Goal: Task Accomplishment & Management: Use online tool/utility

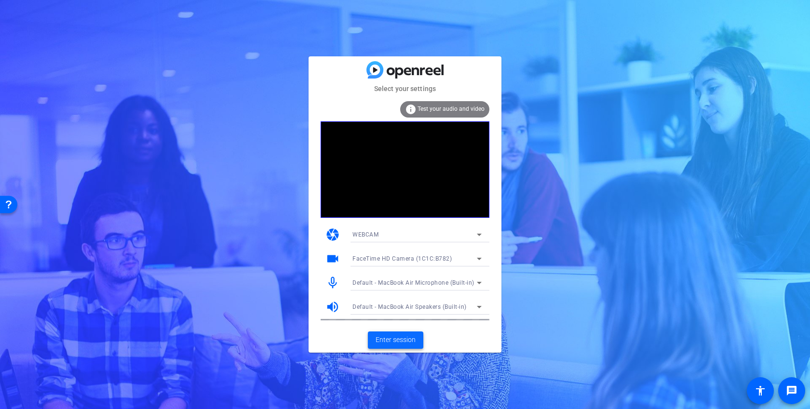
click at [402, 336] on span "Enter session" at bounding box center [396, 340] width 40 height 10
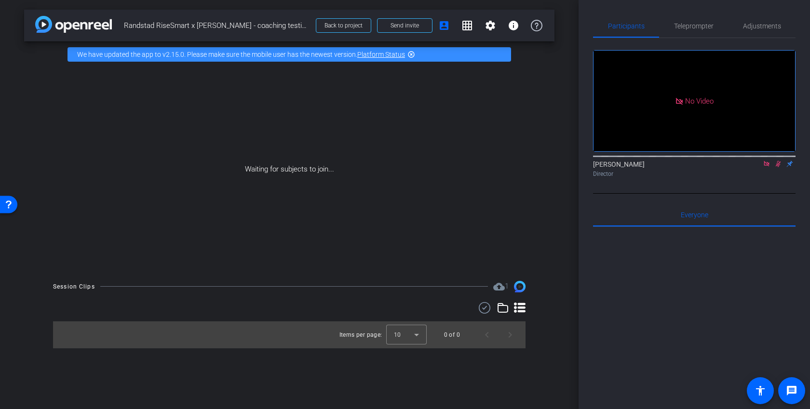
click at [768, 166] on icon at bounding box center [766, 163] width 5 height 5
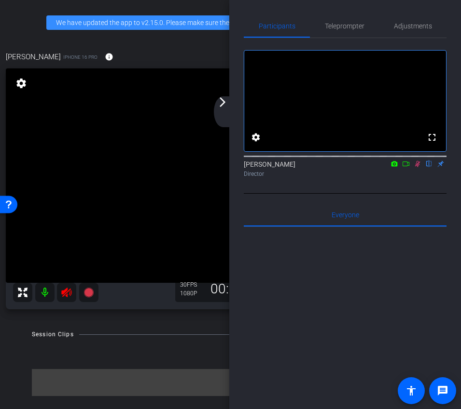
click at [413, 167] on icon at bounding box center [417, 164] width 8 height 7
click at [225, 109] on div "arrow_back_ios_new arrow_forward_ios" at bounding box center [224, 111] width 20 height 31
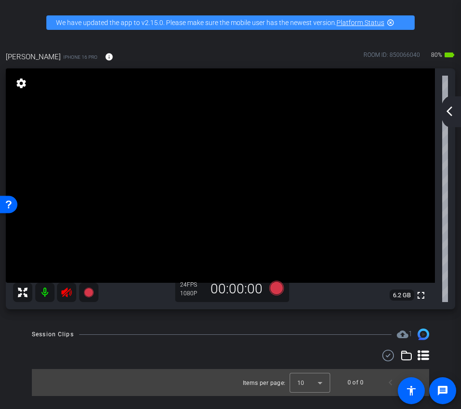
click at [70, 292] on icon at bounding box center [66, 293] width 10 height 10
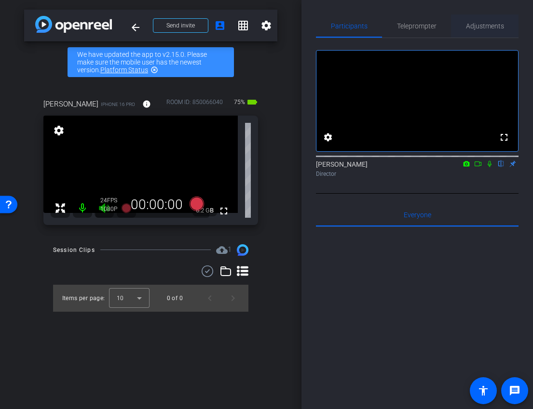
click at [486, 28] on span "Adjustments" at bounding box center [485, 26] width 38 height 7
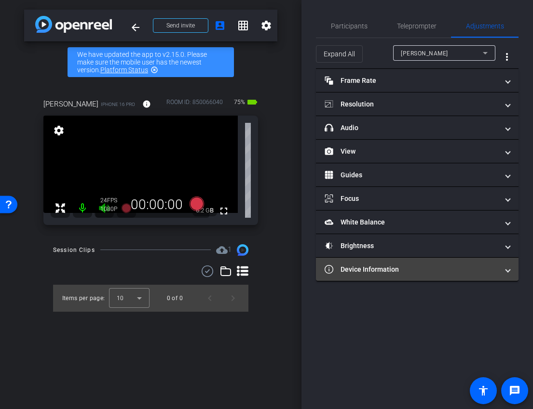
click at [455, 271] on mat-panel-title "Device Information" at bounding box center [412, 270] width 174 height 10
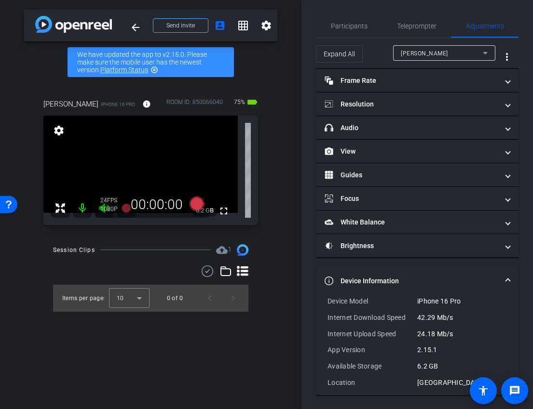
click at [455, 273] on mat-expansion-panel-header "Device Information" at bounding box center [417, 281] width 203 height 31
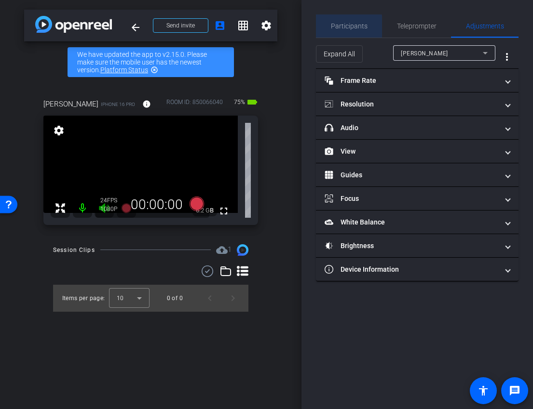
click at [337, 27] on span "Participants" at bounding box center [349, 26] width 37 height 7
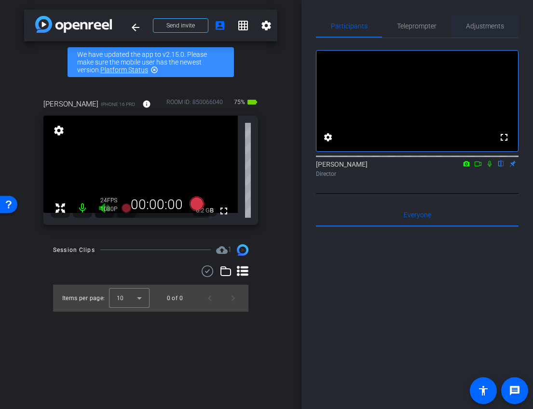
click at [479, 29] on span "Adjustments" at bounding box center [485, 26] width 38 height 7
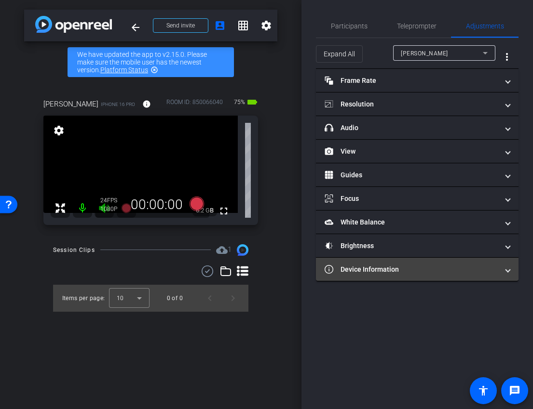
click at [391, 278] on mat-expansion-panel-header "Device Information" at bounding box center [417, 269] width 203 height 23
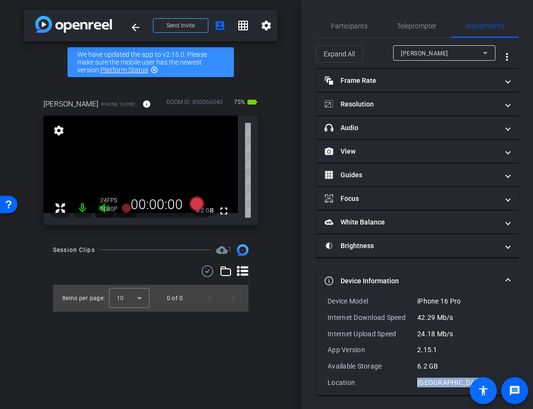
drag, startPoint x: 418, startPoint y: 382, endPoint x: 485, endPoint y: 384, distance: 67.5
click at [485, 383] on openreel-root "menu arrow_forward_ios keyboard_return Close forward_to_inbox Send invite accou…" at bounding box center [266, 204] width 533 height 409
click at [478, 273] on mat-expansion-panel-header "Device Information" at bounding box center [417, 281] width 203 height 31
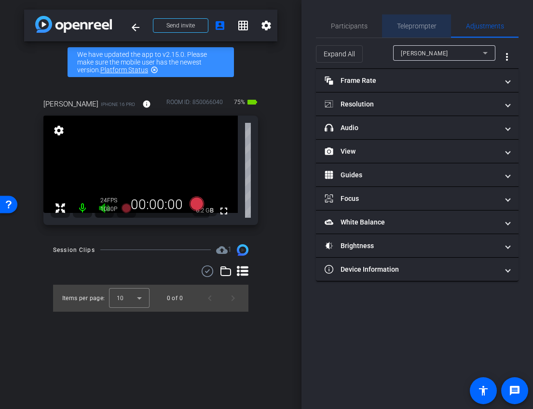
click at [402, 32] on span "Teleprompter" at bounding box center [417, 25] width 40 height 23
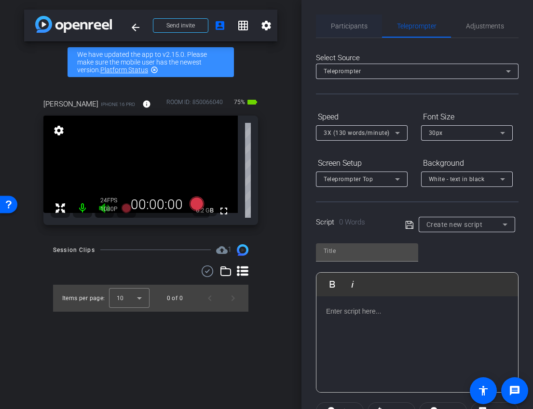
click at [331, 31] on span "Participants" at bounding box center [349, 25] width 37 height 23
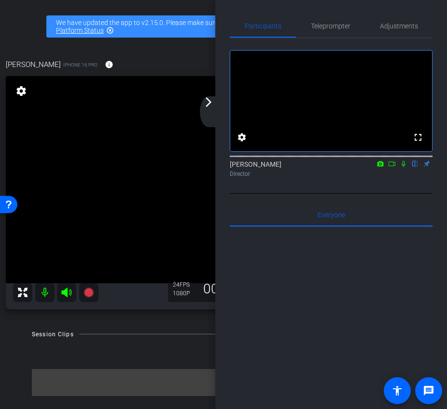
click at [212, 104] on mat-icon "arrow_forward_ios" at bounding box center [209, 102] width 12 height 12
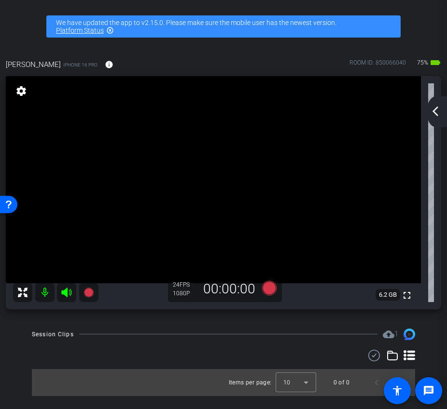
click at [435, 109] on mat-icon "arrow_back_ios_new" at bounding box center [435, 112] width 12 height 12
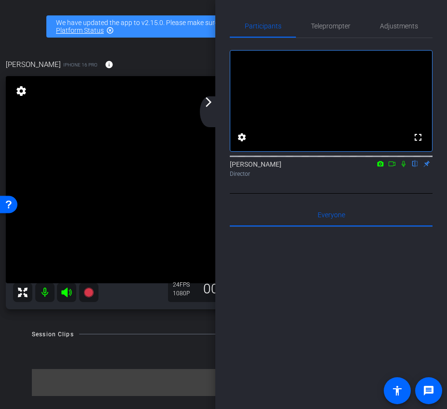
click at [215, 105] on div "arrow_back_ios_new arrow_forward_ios" at bounding box center [210, 111] width 20 height 31
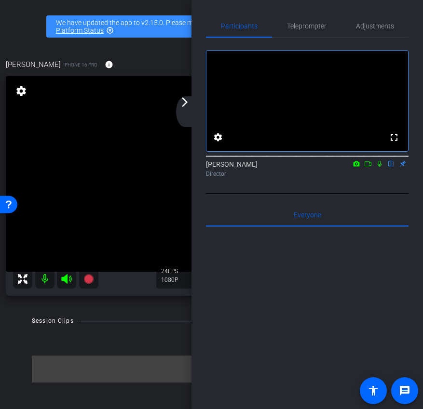
click at [197, 106] on div "Participants Teleprompter Adjustments fullscreen settings Ariam Eqbe flip Direc…" at bounding box center [306, 204] width 231 height 409
click at [184, 99] on mat-icon "arrow_forward_ios" at bounding box center [185, 102] width 12 height 12
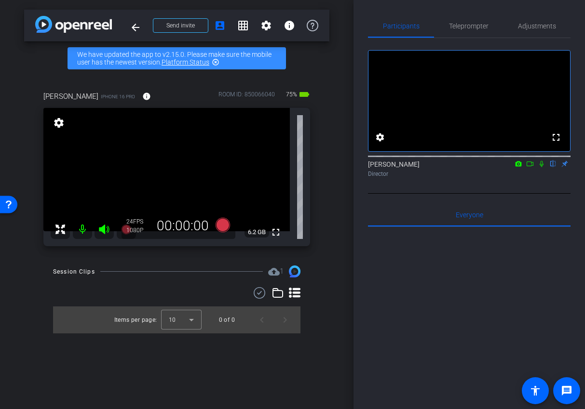
click at [531, 167] on icon at bounding box center [530, 164] width 8 height 7
click at [223, 228] on icon at bounding box center [222, 225] width 14 height 14
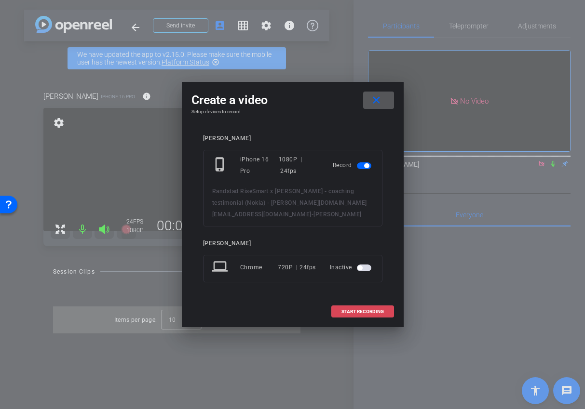
click at [355, 310] on span "START RECORDING" at bounding box center [362, 312] width 42 height 5
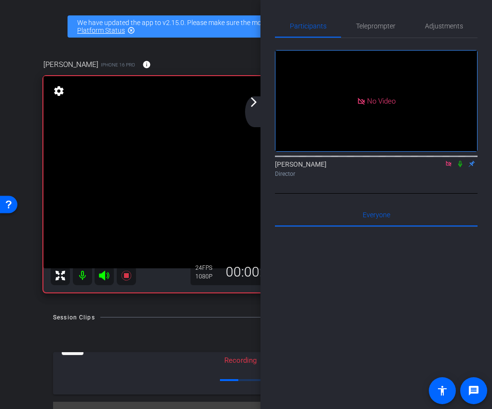
click at [253, 111] on div "arrow_back_ios_new arrow_forward_ios" at bounding box center [255, 111] width 20 height 31
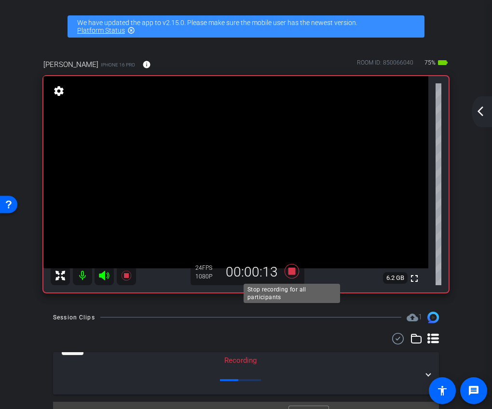
click at [289, 272] on icon at bounding box center [292, 271] width 14 height 14
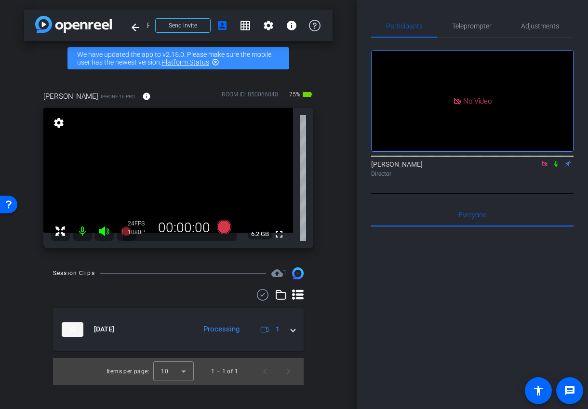
click at [557, 167] on icon at bounding box center [557, 164] width 4 height 6
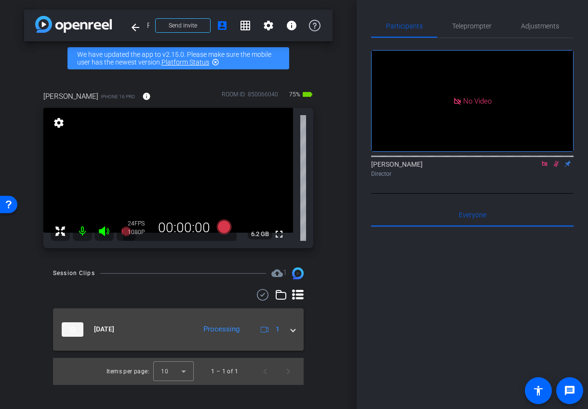
click at [286, 333] on div "[DATE] Processing 1" at bounding box center [177, 330] width 230 height 14
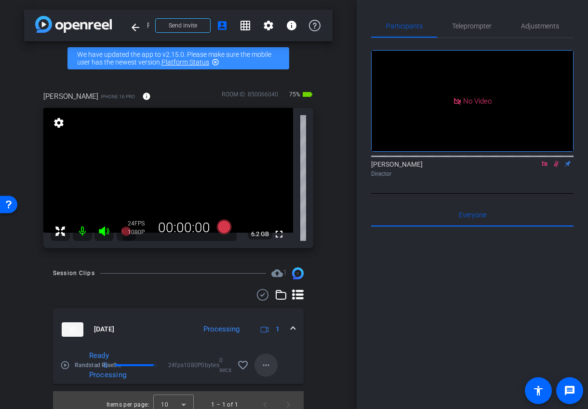
click at [267, 362] on mat-icon "more_horiz" at bounding box center [266, 366] width 12 height 12
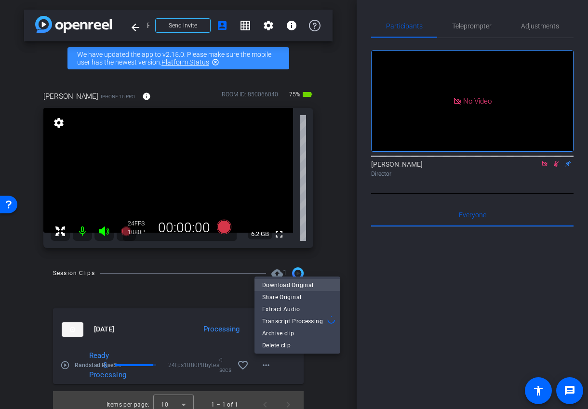
click at [302, 282] on span "Download Original" at bounding box center [297, 285] width 70 height 12
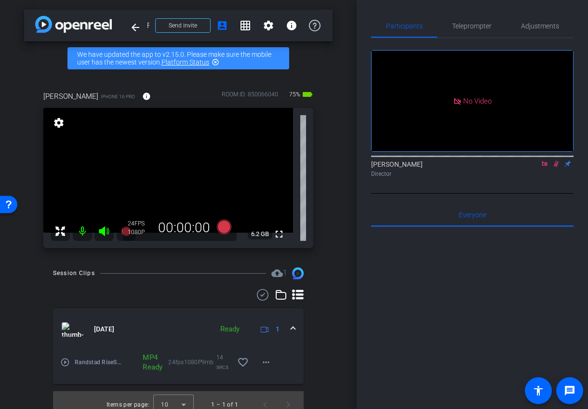
click at [557, 167] on icon at bounding box center [556, 164] width 5 height 6
click at [549, 168] on mat-icon at bounding box center [545, 164] width 12 height 9
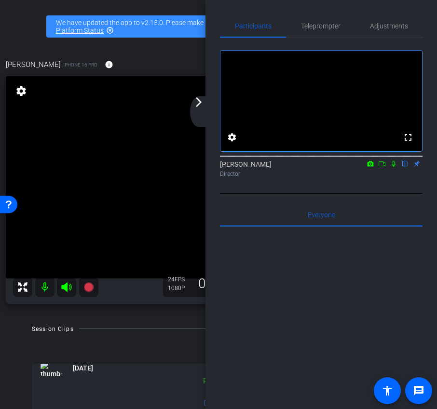
click at [202, 105] on mat-icon "arrow_forward_ios" at bounding box center [199, 102] width 12 height 12
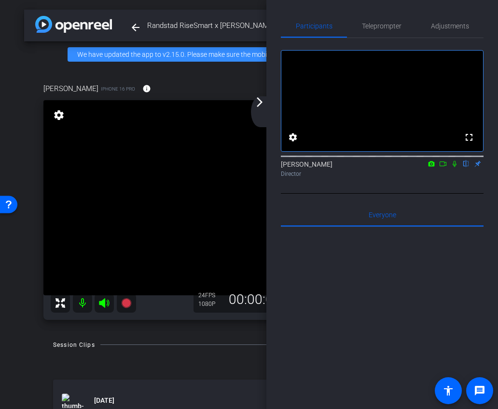
click at [254, 108] on div "arrow_back_ios_new arrow_forward_ios" at bounding box center [261, 111] width 20 height 31
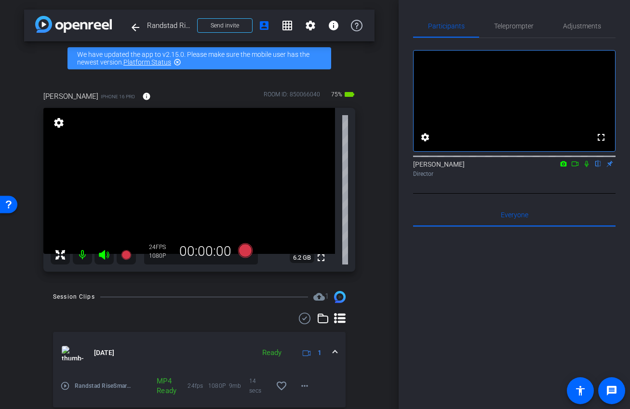
click at [579, 167] on icon at bounding box center [575, 164] width 8 height 7
click at [246, 258] on icon at bounding box center [245, 250] width 23 height 17
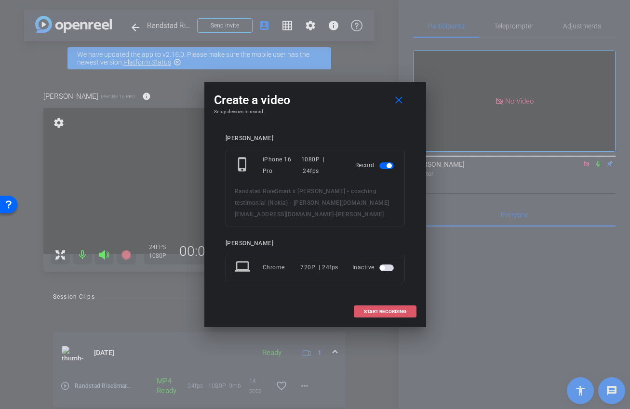
click at [391, 310] on span "START RECORDING" at bounding box center [385, 312] width 42 height 5
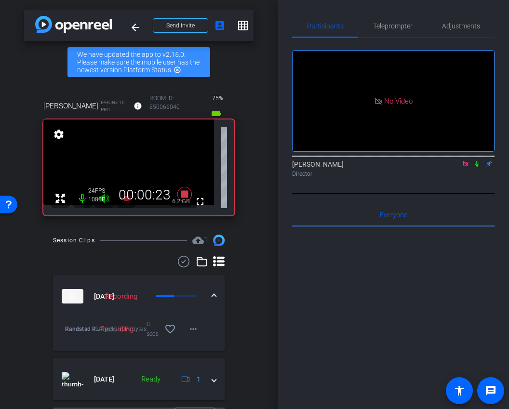
click at [477, 167] on icon at bounding box center [478, 164] width 8 height 7
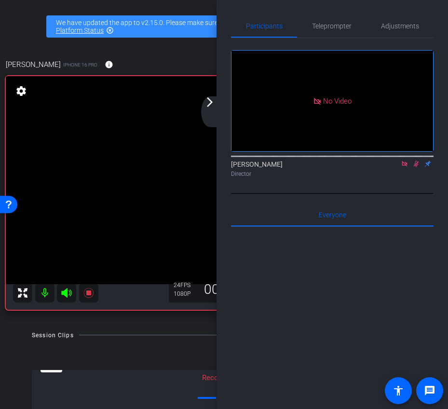
click at [418, 167] on icon at bounding box center [416, 164] width 8 height 7
click at [418, 167] on icon at bounding box center [416, 164] width 4 height 6
click at [417, 167] on icon at bounding box center [416, 164] width 5 height 6
click at [417, 167] on icon at bounding box center [416, 164] width 4 height 6
click at [417, 167] on icon at bounding box center [416, 164] width 5 height 6
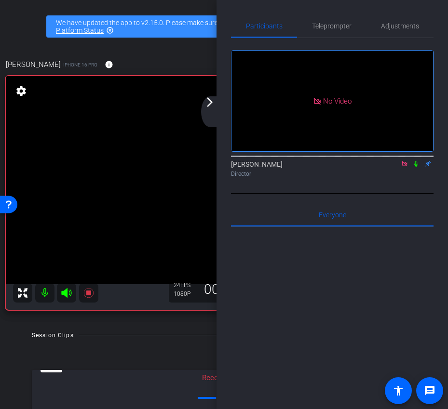
click at [417, 167] on icon at bounding box center [416, 164] width 4 height 6
click at [214, 108] on div "arrow_back_ios_new arrow_forward_ios" at bounding box center [211, 111] width 20 height 31
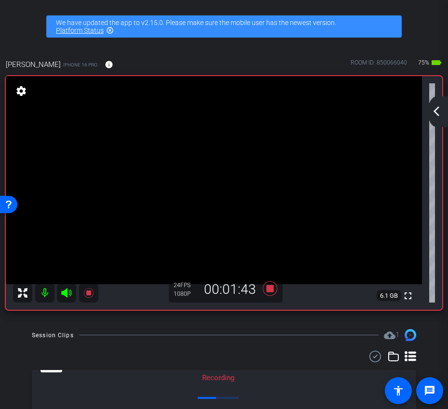
click at [439, 113] on mat-icon "arrow_back_ios_new" at bounding box center [437, 112] width 12 height 12
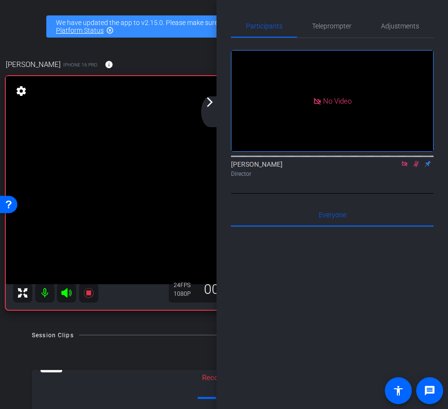
click at [415, 167] on icon at bounding box center [416, 164] width 8 height 7
click at [404, 167] on icon at bounding box center [405, 164] width 8 height 7
click at [391, 167] on icon at bounding box center [393, 164] width 8 height 7
click at [418, 167] on icon at bounding box center [416, 164] width 8 height 7
click at [417, 167] on icon at bounding box center [416, 164] width 8 height 7
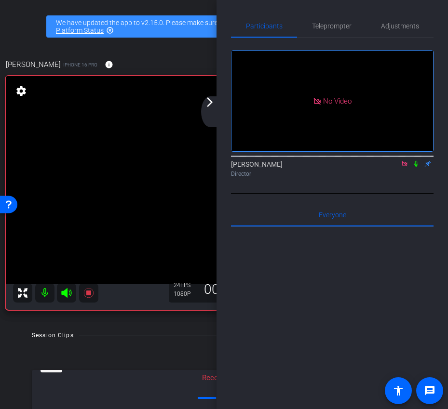
click at [418, 167] on icon at bounding box center [416, 164] width 4 height 6
click at [417, 167] on icon at bounding box center [416, 164] width 8 height 7
click at [404, 167] on icon at bounding box center [405, 164] width 8 height 7
click at [394, 167] on icon at bounding box center [393, 164] width 8 height 7
click at [417, 167] on icon at bounding box center [416, 164] width 8 height 7
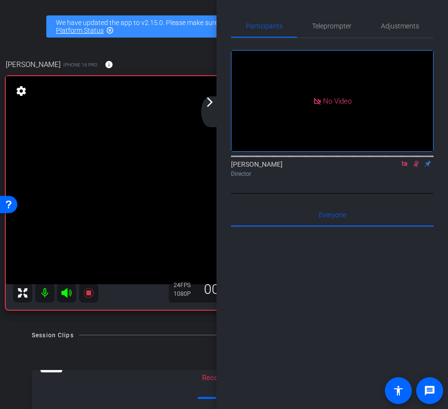
click at [417, 167] on icon at bounding box center [416, 164] width 5 height 6
click at [417, 167] on icon at bounding box center [416, 164] width 8 height 7
click at [417, 167] on icon at bounding box center [416, 164] width 5 height 6
click at [417, 167] on icon at bounding box center [416, 164] width 8 height 7
click at [418, 167] on icon at bounding box center [416, 164] width 5 height 6
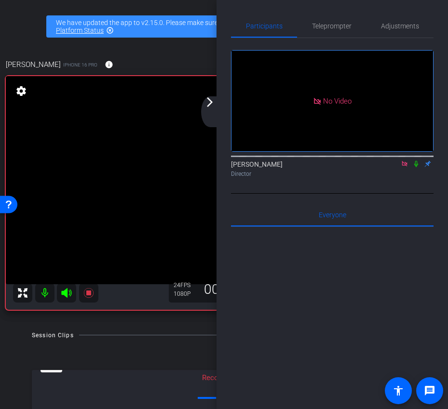
click at [404, 167] on icon at bounding box center [405, 164] width 8 height 7
click at [394, 166] on icon at bounding box center [393, 164] width 7 height 5
click at [406, 166] on icon at bounding box center [404, 163] width 5 height 5
click at [394, 166] on icon at bounding box center [393, 164] width 7 height 5
click at [417, 167] on icon at bounding box center [416, 164] width 8 height 7
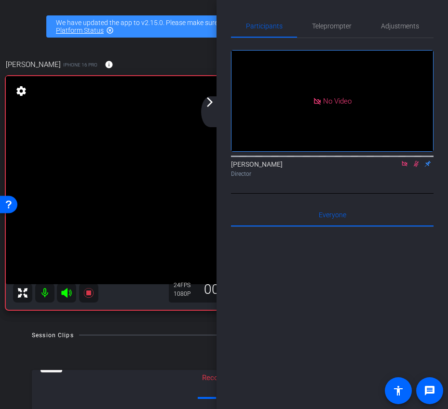
click at [417, 167] on icon at bounding box center [416, 164] width 8 height 7
click at [418, 167] on icon at bounding box center [416, 164] width 4 height 6
click at [416, 167] on icon at bounding box center [416, 164] width 5 height 6
click at [417, 167] on icon at bounding box center [416, 164] width 8 height 7
click at [418, 167] on icon at bounding box center [416, 164] width 8 height 7
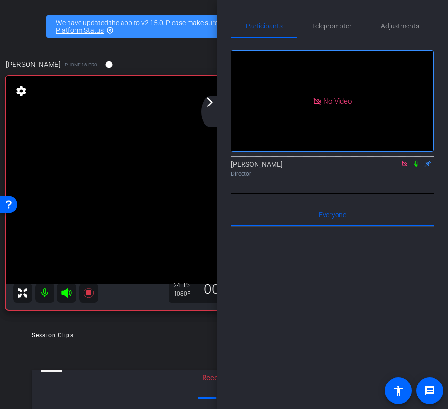
click at [403, 167] on icon at bounding box center [405, 164] width 8 height 7
click at [405, 167] on icon at bounding box center [404, 164] width 5 height 6
click at [405, 167] on icon at bounding box center [405, 164] width 4 height 6
click at [405, 167] on icon at bounding box center [405, 164] width 8 height 7
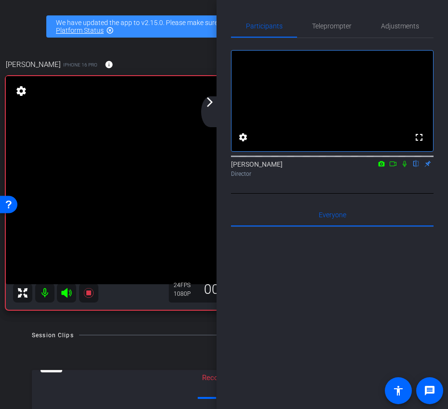
click at [405, 167] on icon at bounding box center [405, 164] width 8 height 7
click at [404, 167] on icon at bounding box center [404, 164] width 5 height 6
click at [213, 108] on div "arrow_back_ios_new arrow_forward_ios" at bounding box center [211, 111] width 20 height 31
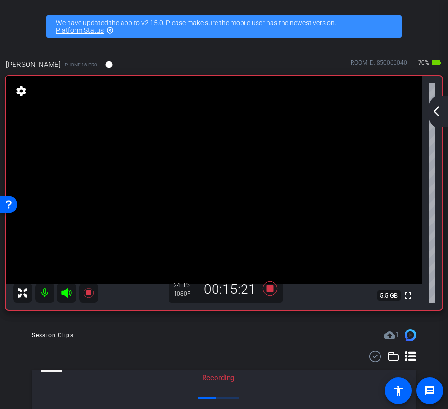
click at [443, 117] on div "arrow_back_ios_new arrow_forward_ios" at bounding box center [438, 111] width 20 height 31
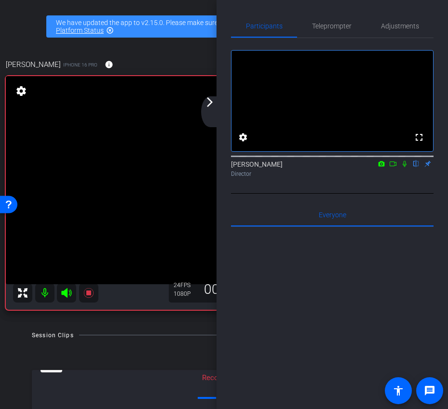
click at [405, 167] on icon at bounding box center [405, 164] width 8 height 7
click at [402, 25] on span "Adjustments" at bounding box center [400, 26] width 38 height 7
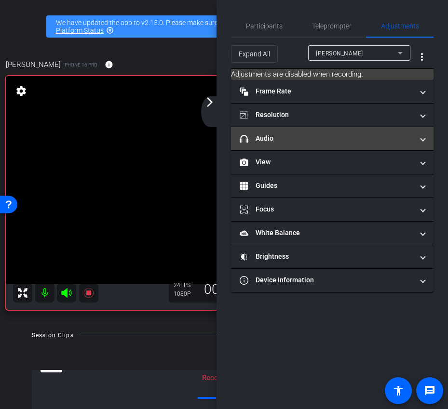
click at [360, 136] on mat-panel-title "headphone icon Audio" at bounding box center [327, 139] width 174 height 10
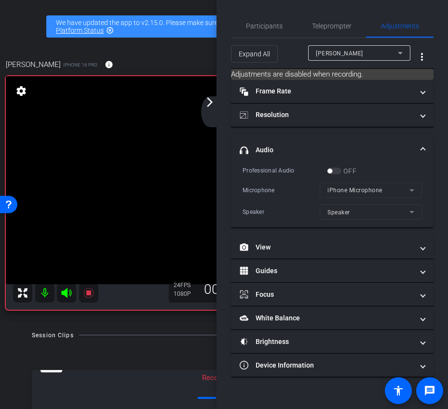
click at [360, 136] on mat-expansion-panel-header "headphone icon Audio" at bounding box center [332, 150] width 203 height 31
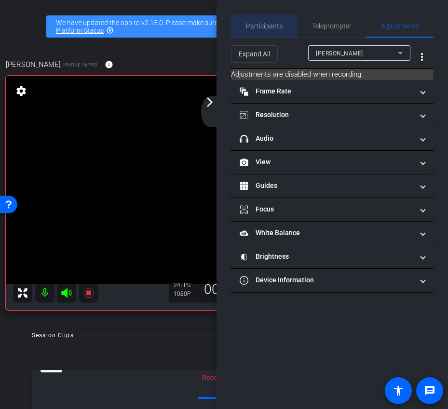
click at [267, 24] on span "Participants" at bounding box center [264, 26] width 37 height 7
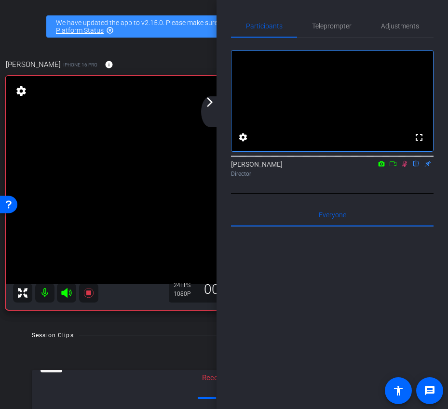
click at [210, 110] on div "arrow_back_ios_new arrow_forward_ios" at bounding box center [211, 111] width 20 height 31
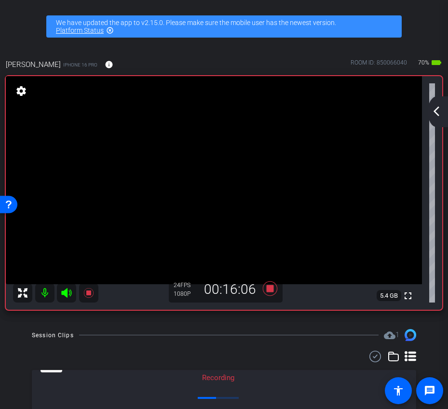
click at [441, 110] on mat-icon "arrow_back_ios_new" at bounding box center [437, 112] width 12 height 12
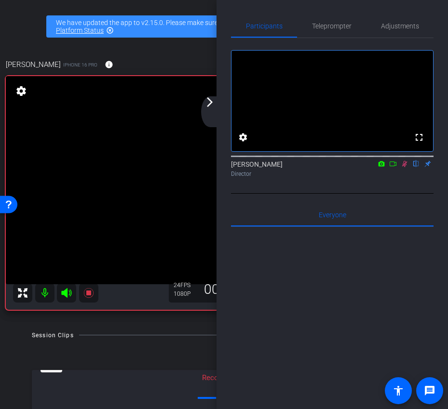
click at [405, 167] on icon at bounding box center [404, 164] width 5 height 6
click at [405, 167] on icon at bounding box center [405, 164] width 4 height 6
click at [206, 119] on div "arrow_back_ios_new arrow_forward_ios" at bounding box center [211, 111] width 20 height 31
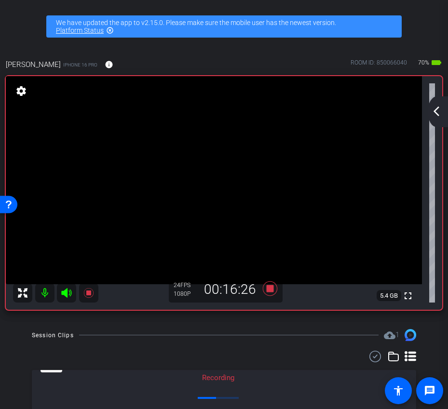
click at [443, 112] on div "arrow_back_ios_new arrow_forward_ios" at bounding box center [438, 111] width 20 height 31
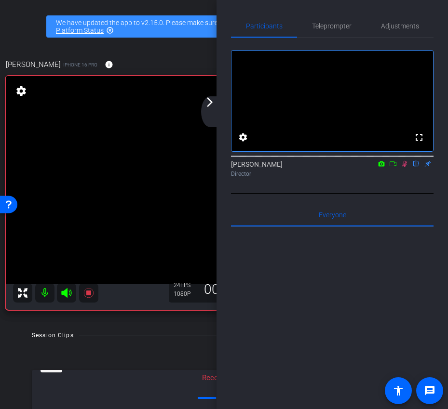
click at [405, 167] on icon at bounding box center [405, 164] width 8 height 7
click at [405, 167] on icon at bounding box center [405, 164] width 4 height 6
click at [215, 105] on mat-icon "arrow_forward_ios" at bounding box center [210, 102] width 12 height 12
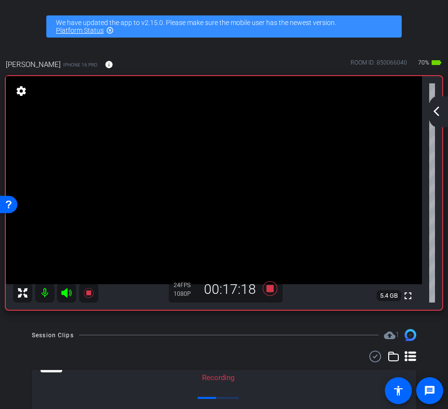
click at [437, 108] on mat-icon "arrow_back_ios_new" at bounding box center [437, 112] width 12 height 12
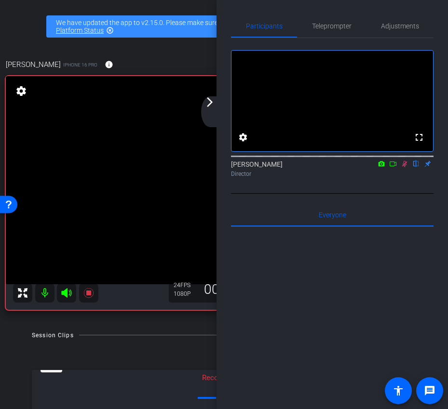
click at [407, 160] on div at bounding box center [332, 156] width 203 height 8
click at [406, 167] on icon at bounding box center [404, 164] width 5 height 6
click at [404, 167] on icon at bounding box center [405, 164] width 4 height 6
click at [406, 167] on icon at bounding box center [405, 164] width 8 height 7
click at [404, 167] on icon at bounding box center [405, 164] width 8 height 7
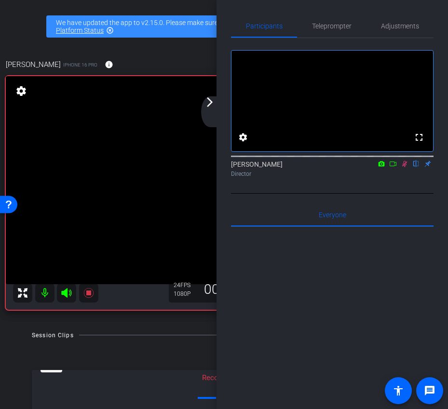
click at [406, 167] on icon at bounding box center [404, 164] width 5 height 6
click at [405, 167] on icon at bounding box center [405, 164] width 4 height 6
click at [404, 167] on icon at bounding box center [405, 164] width 8 height 7
click at [406, 167] on icon at bounding box center [405, 164] width 8 height 7
click at [215, 105] on mat-icon "arrow_forward_ios" at bounding box center [210, 102] width 12 height 12
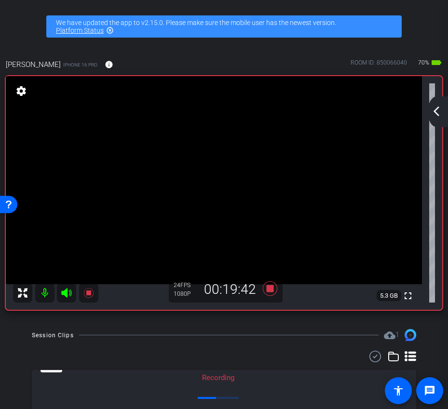
click at [437, 116] on mat-icon "arrow_back_ios_new" at bounding box center [437, 112] width 12 height 12
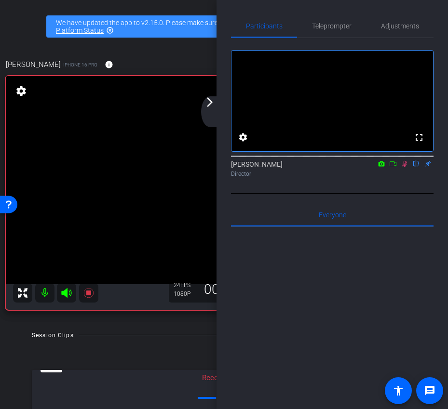
drag, startPoint x: 437, startPoint y: 116, endPoint x: 403, endPoint y: 176, distance: 68.7
click at [403, 167] on icon at bounding box center [404, 164] width 5 height 6
click at [210, 107] on mat-icon "arrow_forward_ios" at bounding box center [210, 102] width 12 height 12
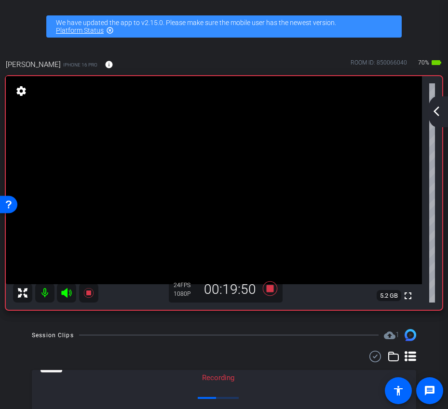
click at [440, 116] on mat-icon "arrow_back_ios_new" at bounding box center [437, 112] width 12 height 12
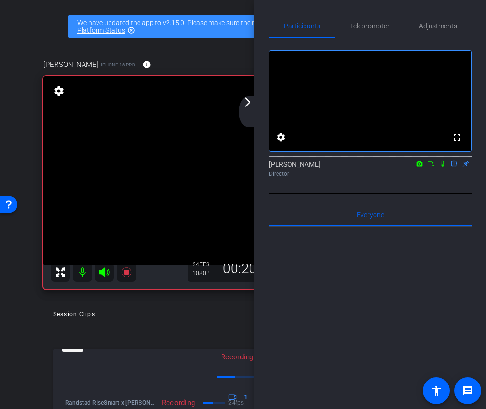
click at [445, 167] on icon at bounding box center [442, 164] width 8 height 7
click at [443, 167] on icon at bounding box center [442, 164] width 5 height 6
click at [443, 167] on icon at bounding box center [442, 164] width 8 height 7
click at [443, 167] on icon at bounding box center [442, 164] width 5 height 6
click at [443, 167] on icon at bounding box center [442, 164] width 4 height 6
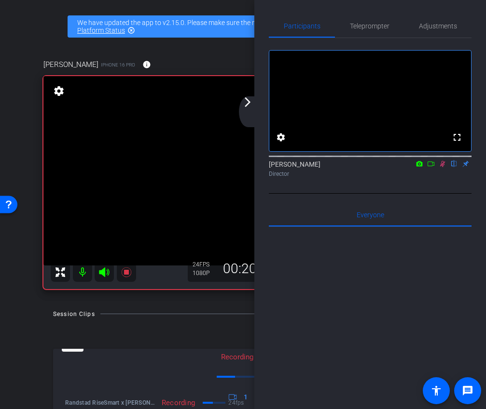
click at [443, 167] on icon at bounding box center [442, 164] width 8 height 7
click at [443, 167] on icon at bounding box center [442, 164] width 4 height 6
click at [443, 167] on icon at bounding box center [442, 164] width 8 height 7
click at [443, 167] on icon at bounding box center [442, 164] width 4 height 6
click at [443, 167] on icon at bounding box center [442, 164] width 8 height 7
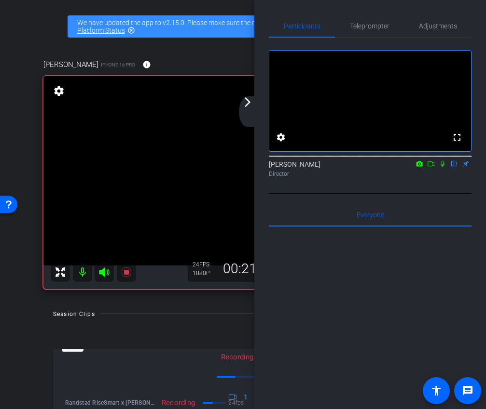
click at [247, 106] on mat-icon "arrow_forward_ios" at bounding box center [248, 102] width 12 height 12
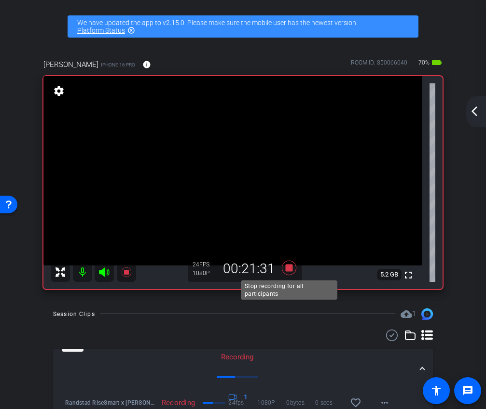
click at [292, 269] on icon at bounding box center [288, 267] width 14 height 14
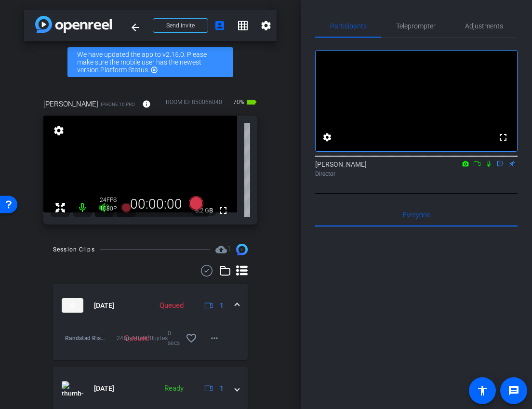
click at [290, 208] on div "arrow_back Randstad RiseSmart x [PERSON_NAME] - coaching testimonial (Nokia) - …" at bounding box center [150, 204] width 301 height 409
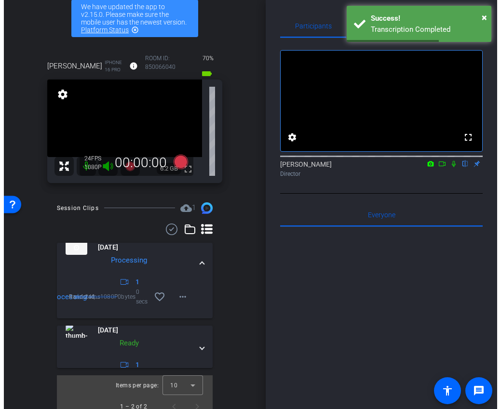
scroll to position [16, 0]
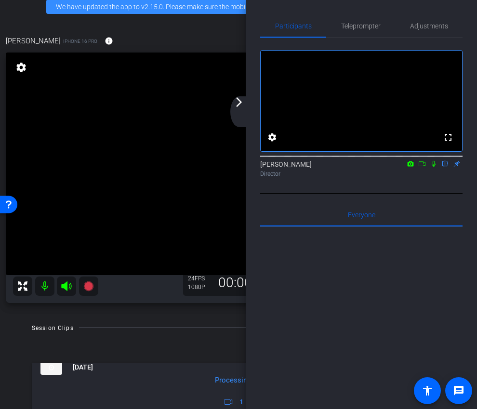
click at [240, 106] on mat-icon "arrow_forward_ios" at bounding box center [239, 102] width 12 height 12
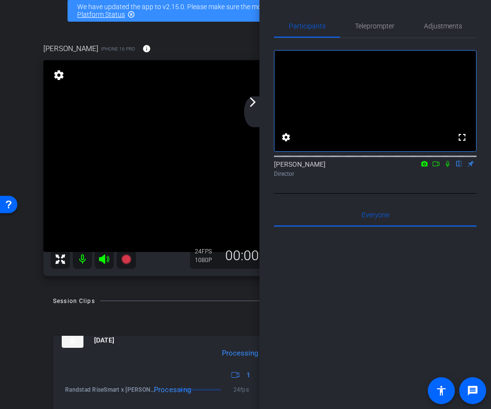
click at [255, 107] on mat-icon "arrow_forward_ios" at bounding box center [253, 102] width 12 height 12
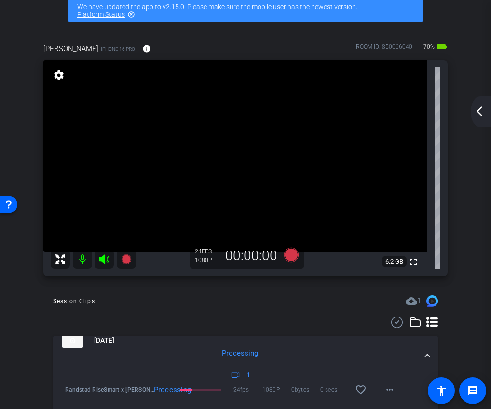
click at [485, 112] on mat-icon "arrow_back_ios_new" at bounding box center [480, 112] width 12 height 12
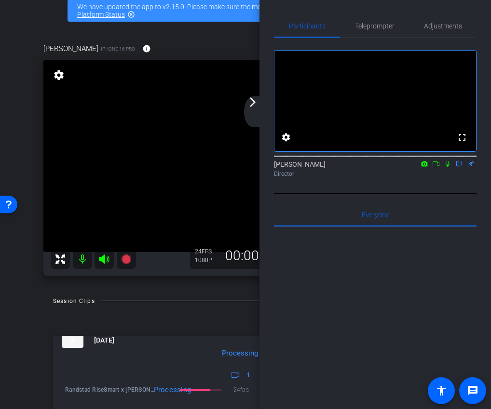
click at [254, 103] on mat-icon "arrow_forward_ios" at bounding box center [253, 102] width 12 height 12
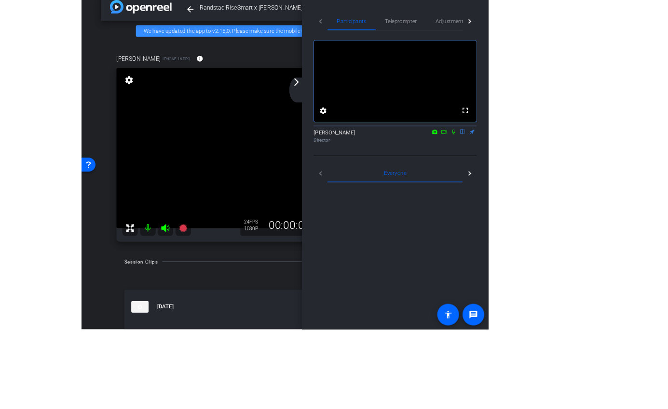
scroll to position [48, 0]
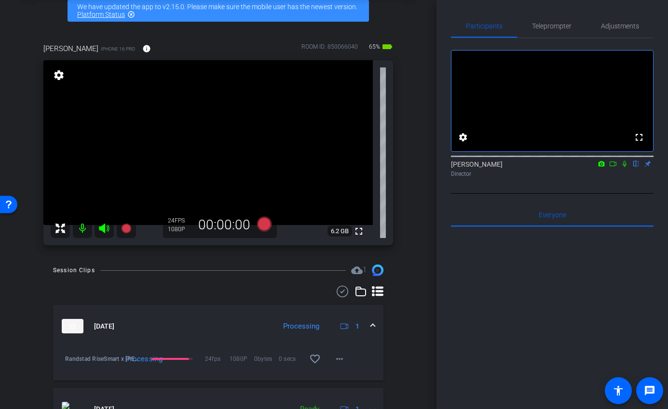
click at [615, 160] on div at bounding box center [552, 156] width 203 height 8
click at [615, 167] on icon at bounding box center [613, 164] width 8 height 7
click at [637, 167] on icon at bounding box center [636, 164] width 8 height 7
